Goal: Information Seeking & Learning: Understand process/instructions

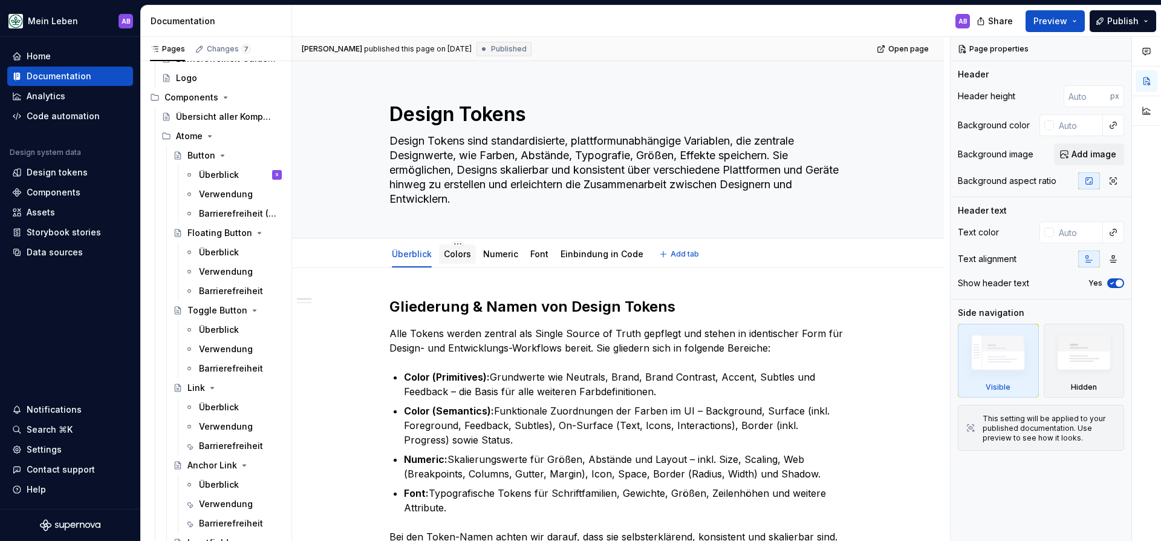
click at [468, 253] on link "Colors" at bounding box center [457, 254] width 27 height 10
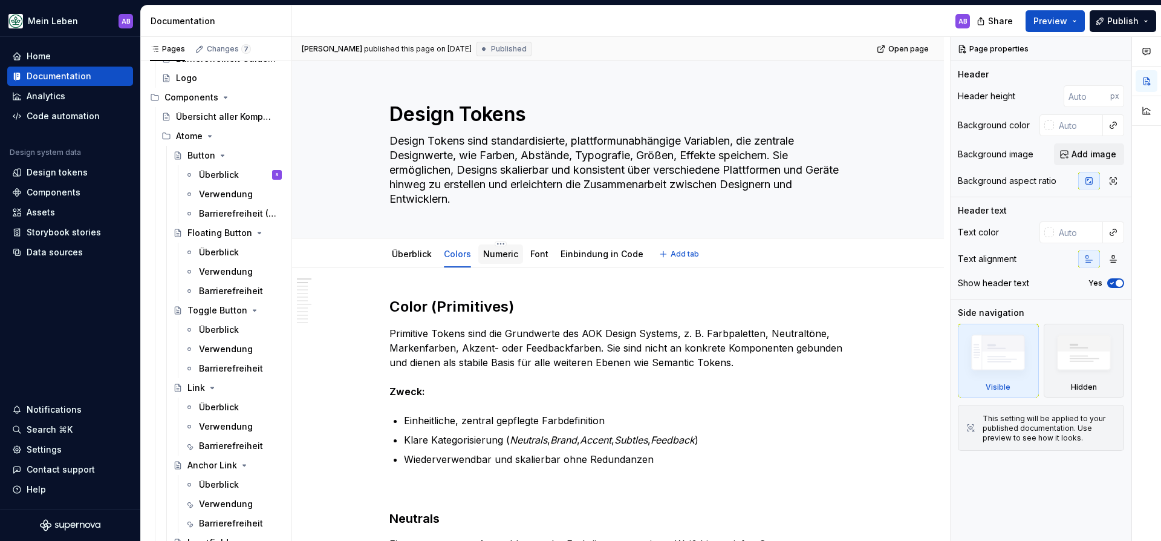
click at [502, 252] on link "Numeric" at bounding box center [500, 254] width 35 height 10
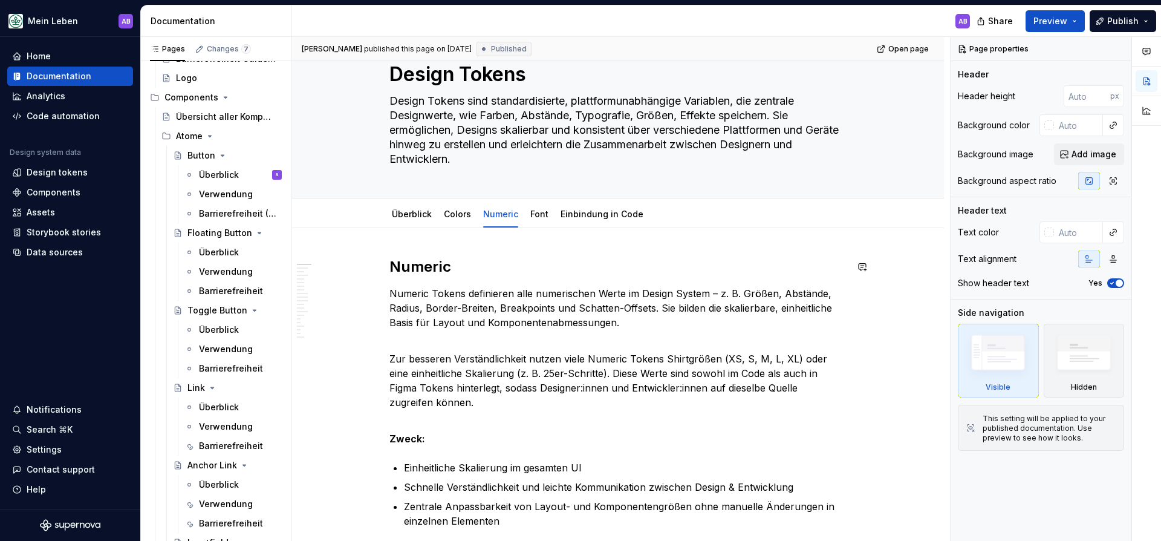
scroll to position [42, 0]
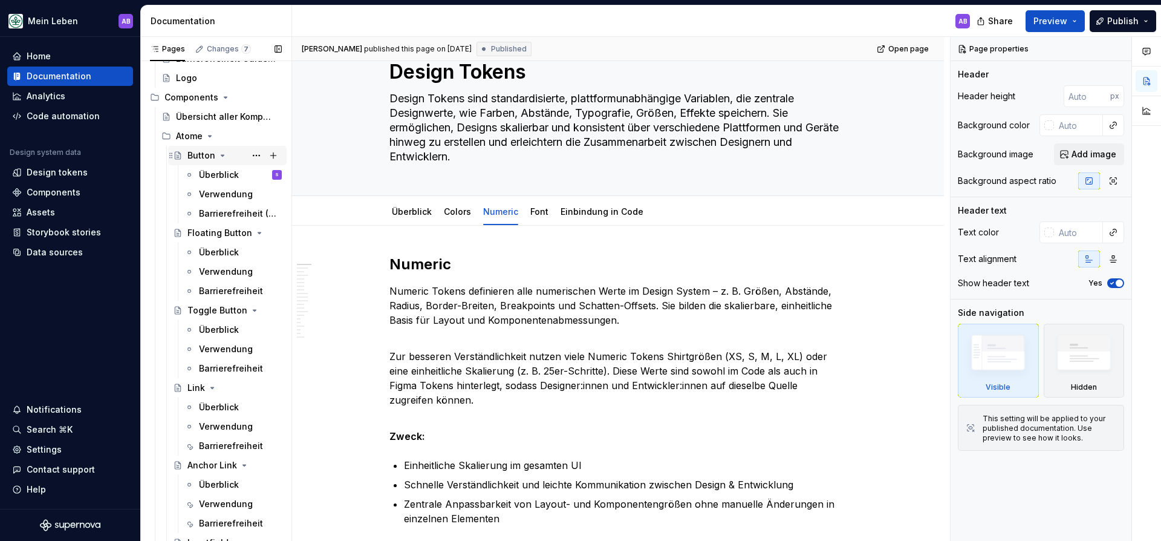
click at [201, 155] on div "Button" at bounding box center [201, 155] width 28 height 12
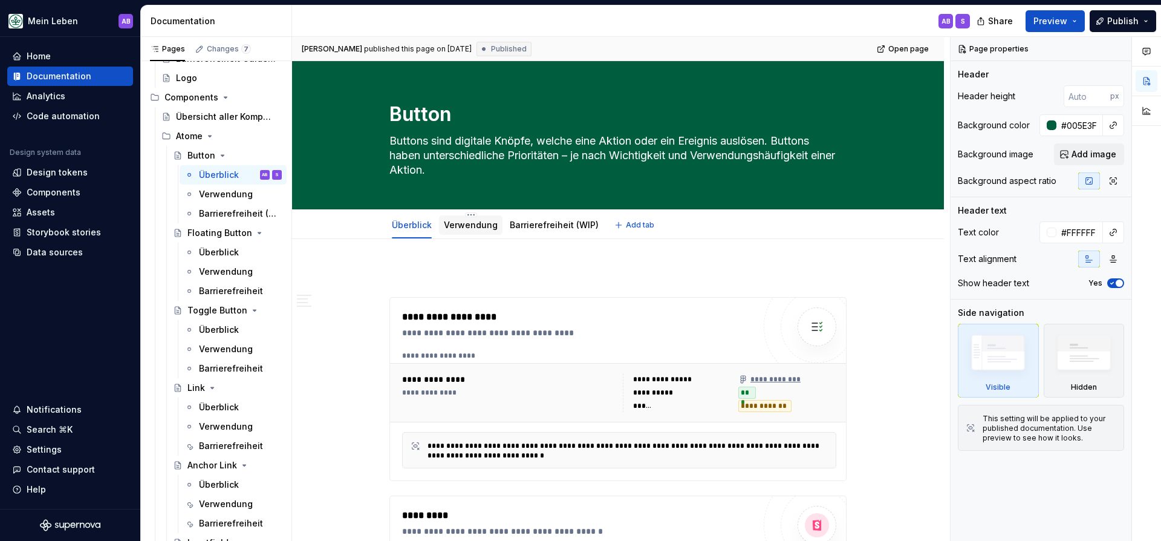
click at [461, 226] on link "Verwendung" at bounding box center [471, 224] width 54 height 10
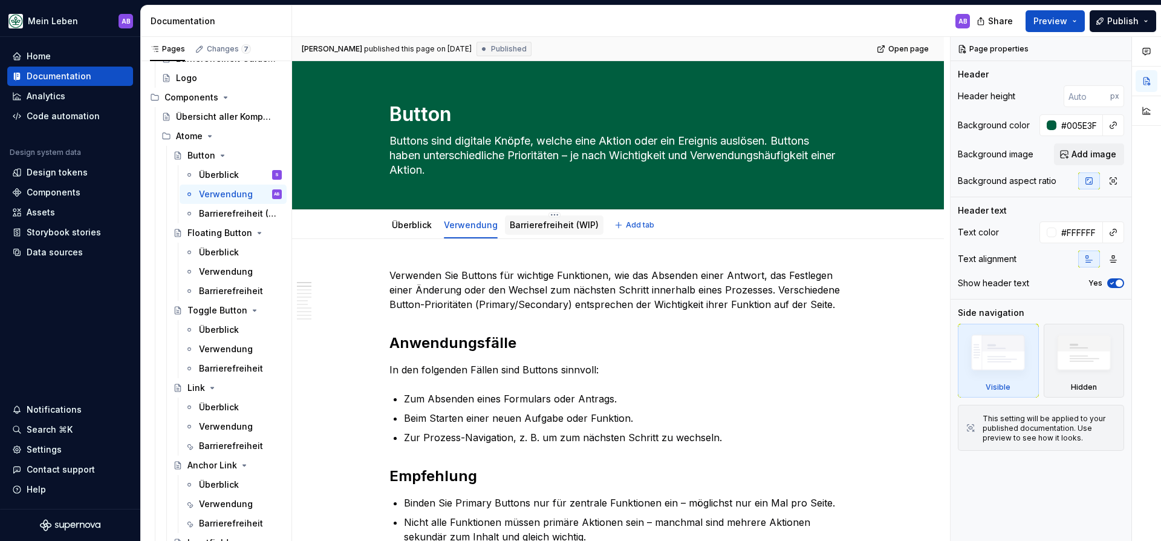
click at [537, 225] on link "Barrierefreiheit (WIP)" at bounding box center [554, 224] width 89 height 10
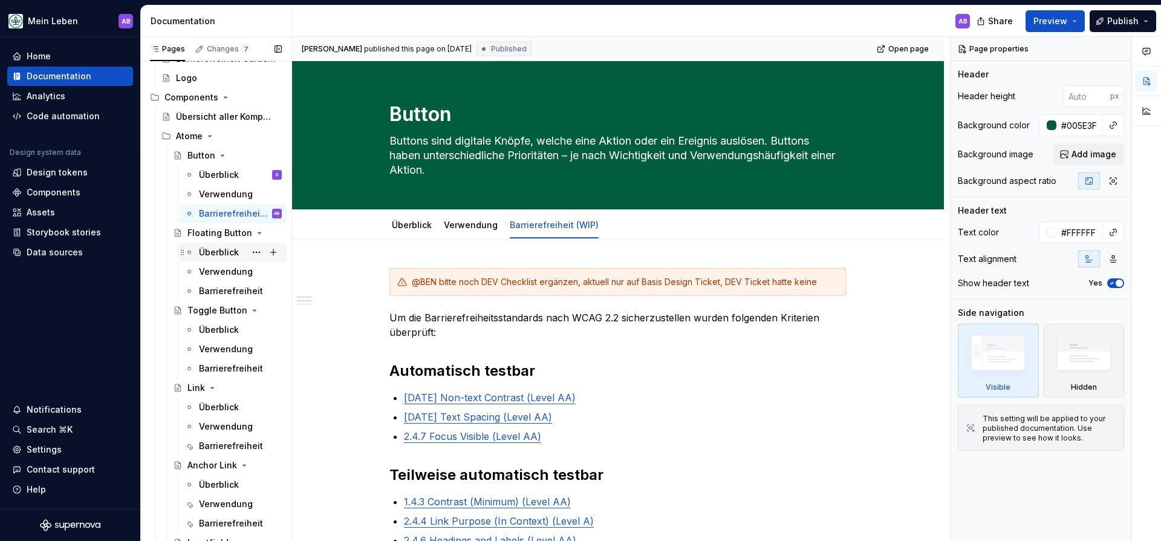
click at [211, 251] on div "Überblick" at bounding box center [219, 252] width 40 height 12
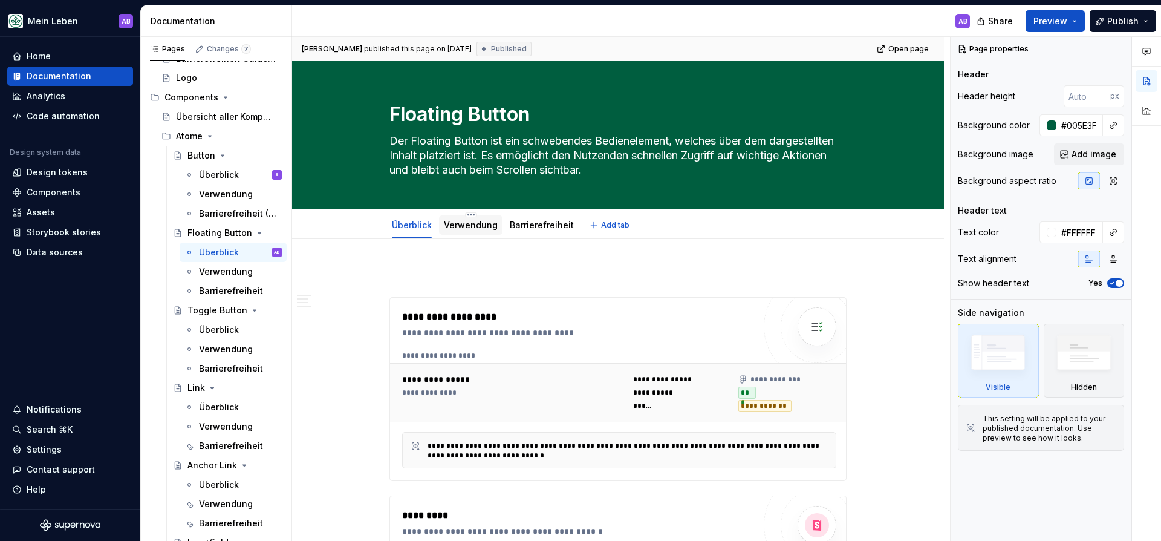
click at [475, 227] on link "Verwendung" at bounding box center [471, 224] width 54 height 10
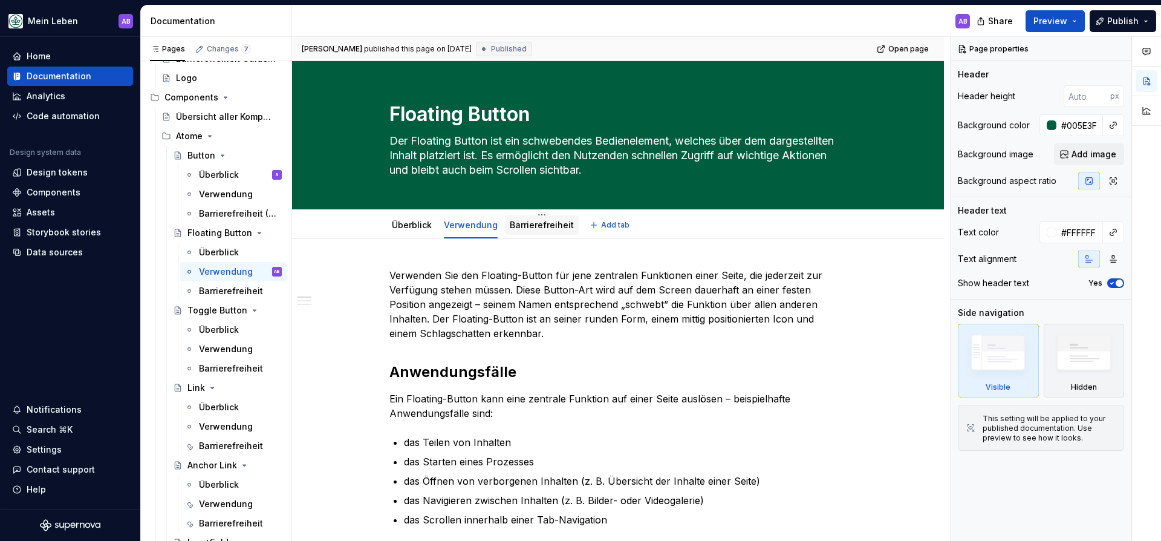
click at [539, 233] on div "Barrierefreiheit" at bounding box center [542, 224] width 74 height 19
click at [533, 226] on link "Barrierefreiheit" at bounding box center [542, 224] width 64 height 10
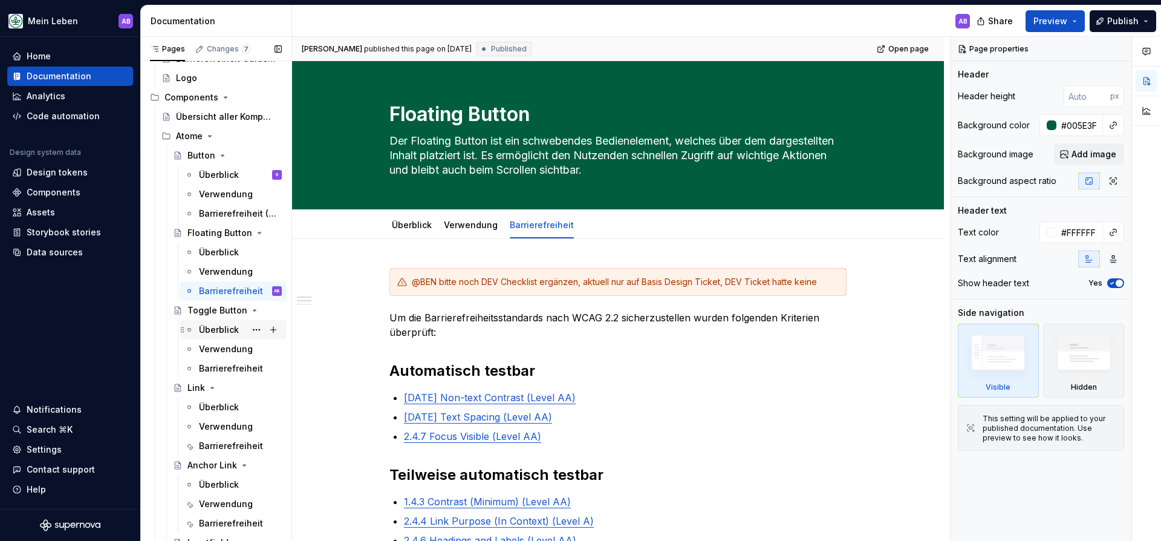
click at [216, 329] on div "Überblick" at bounding box center [219, 330] width 40 height 12
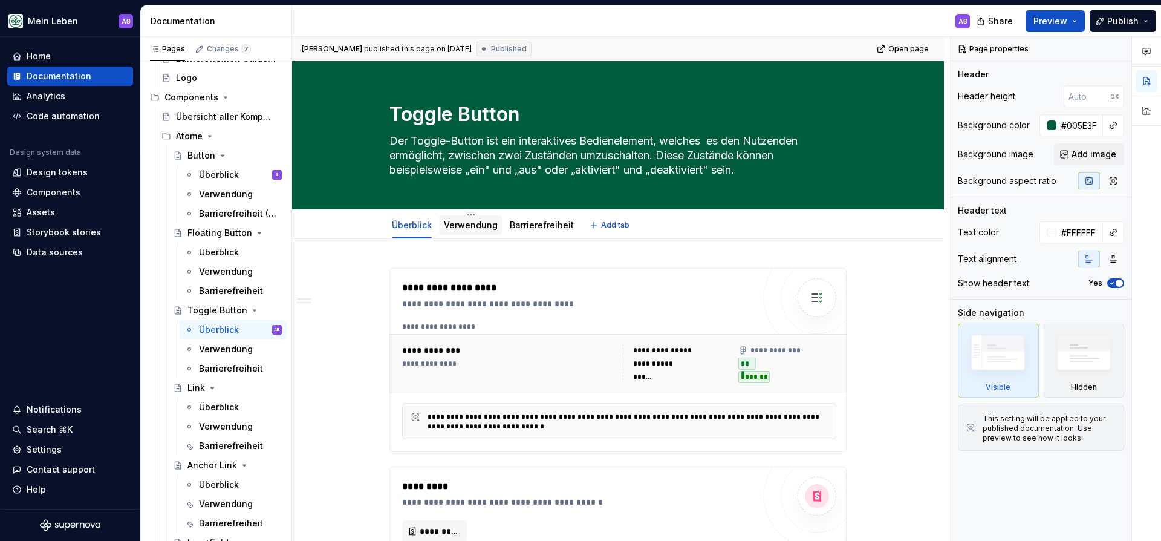
click at [460, 231] on div "Verwendung" at bounding box center [471, 225] width 54 height 15
click at [460, 226] on link "Verwendung" at bounding box center [471, 224] width 54 height 10
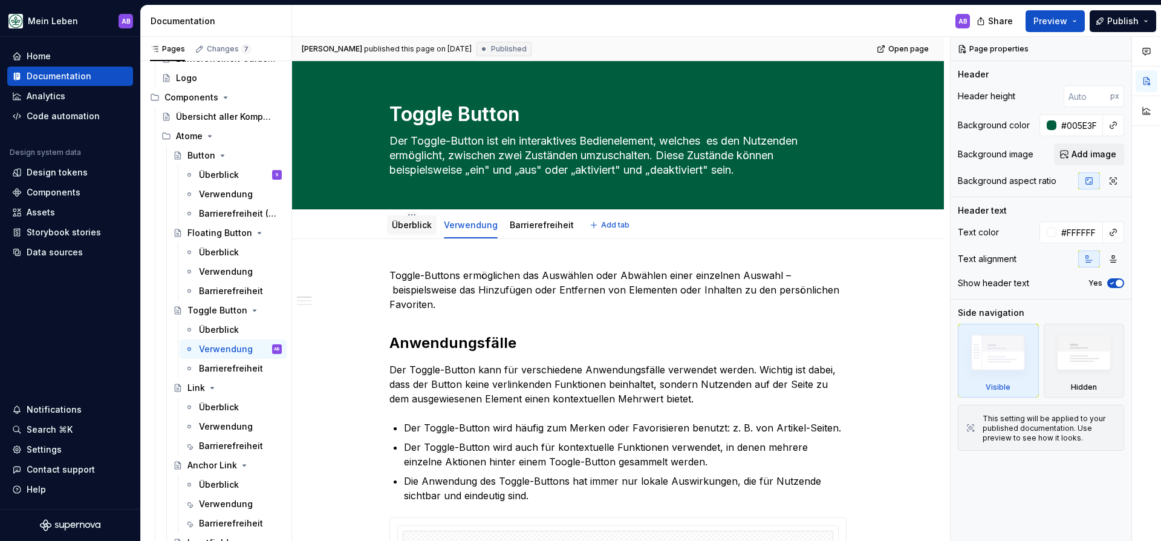
click at [421, 222] on link "Überblick" at bounding box center [412, 224] width 40 height 10
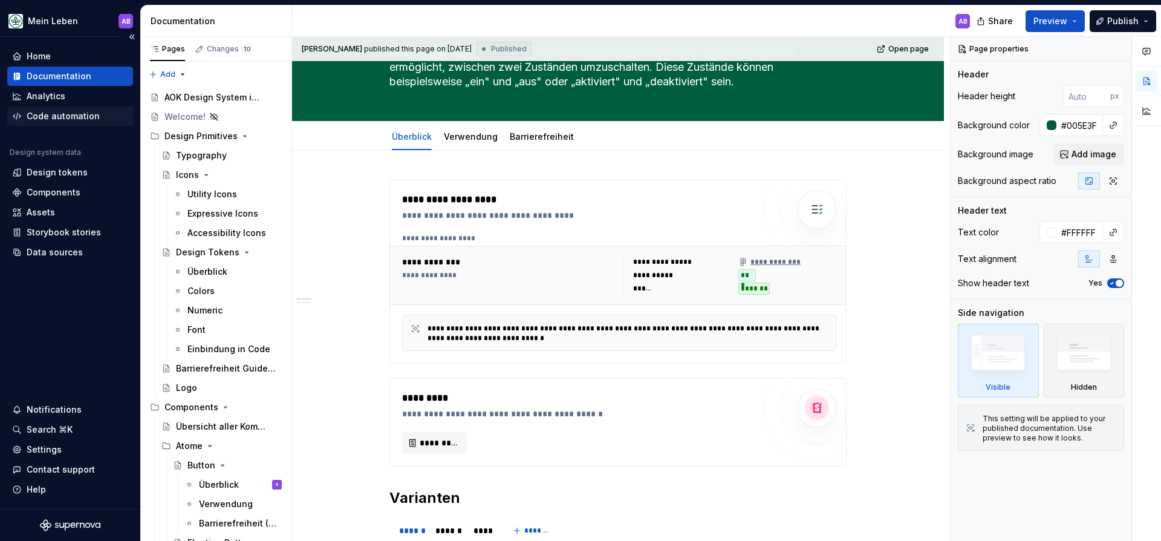
type textarea "*"
